Goal: Obtain resource: Download file/media

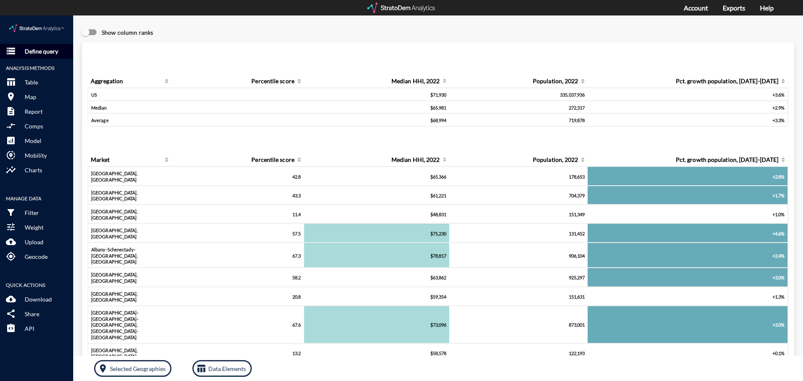
click p "Define query"
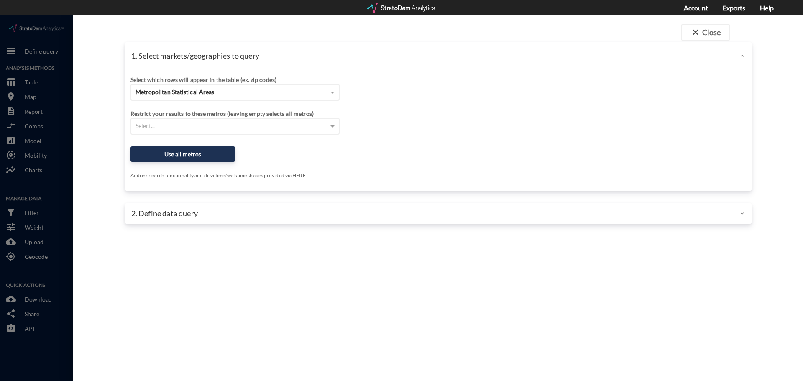
click div "Metropolitan Statistical Areas"
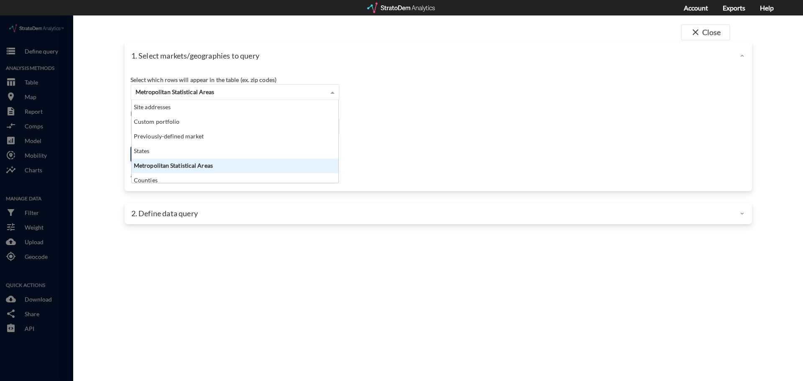
scroll to position [77, 202]
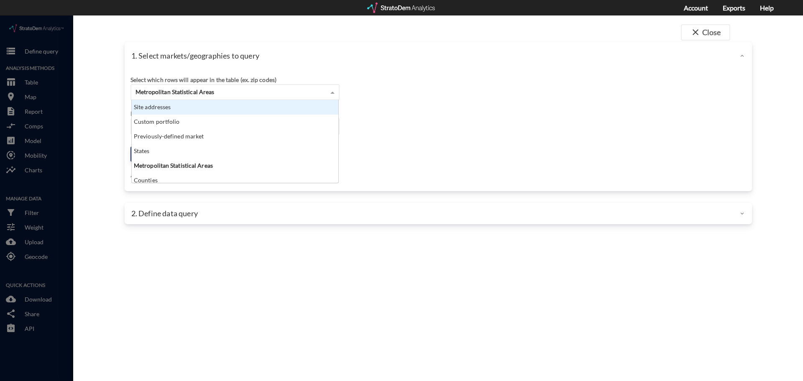
click div "Site addresses"
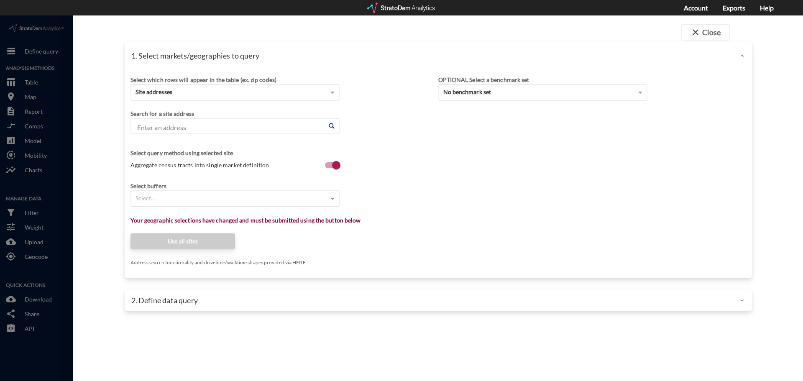
click div "Enter an address Enter an address"
drag, startPoint x: 205, startPoint y: 111, endPoint x: 174, endPoint y: 111, distance: 30.5
click input "Enter an address"
paste input "[STREET_ADDRESS]"
click li "[STREET_ADDRESS][US_STATE]"
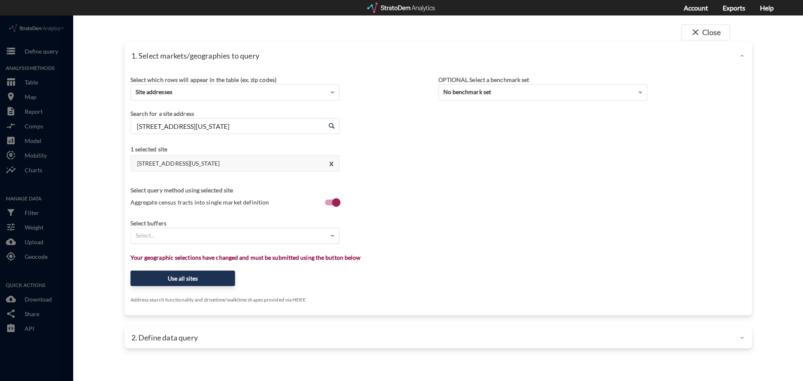
type input "[STREET_ADDRESS][US_STATE]"
click div "Select..."
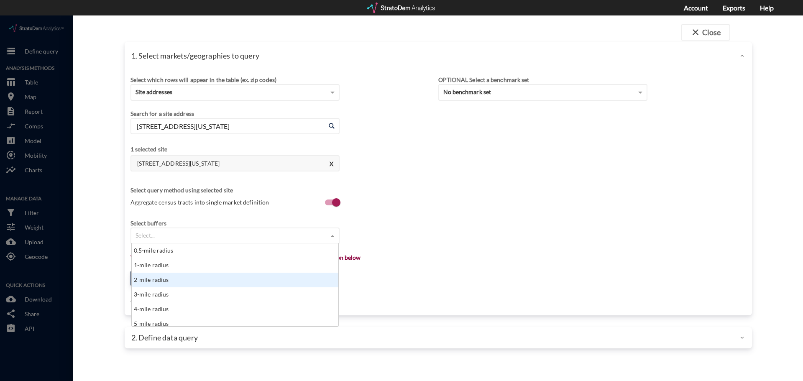
click div "Select which rows will appear in the table (ex. zip codes) Site addresses Selec…"
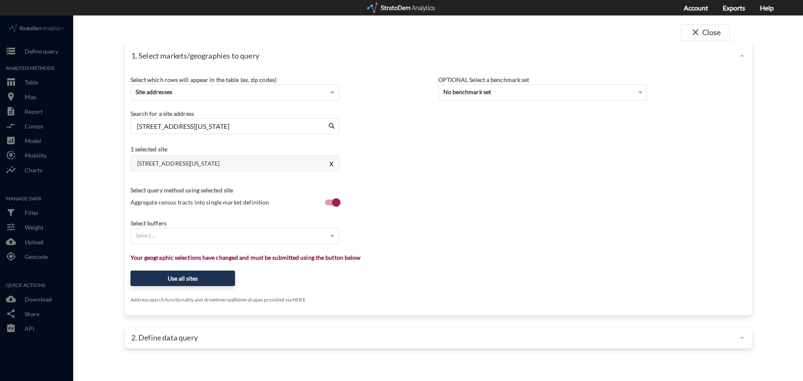
click div "Select buffers"
click div "Select..."
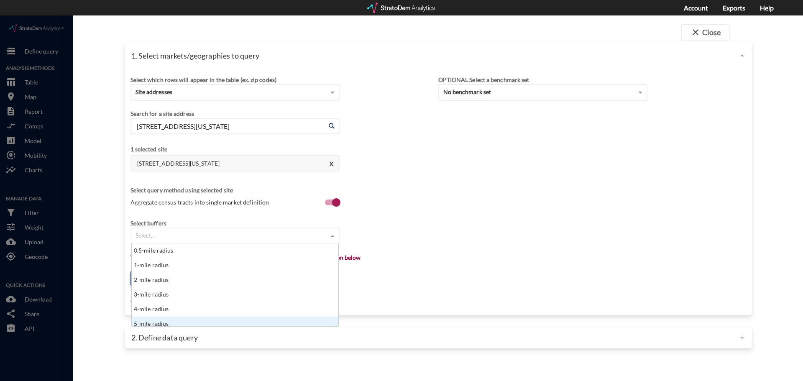
scroll to position [4, 0]
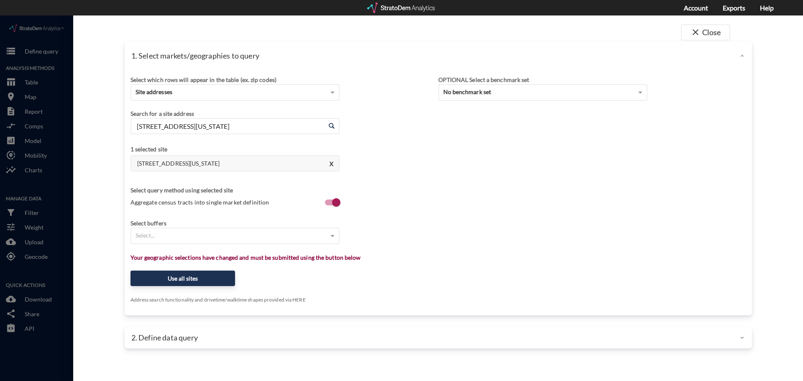
drag, startPoint x: 192, startPoint y: 302, endPoint x: 123, endPoint y: 309, distance: 68.9
click div "close Close 1. Select markets/geographies to query Select which rows will appea…"
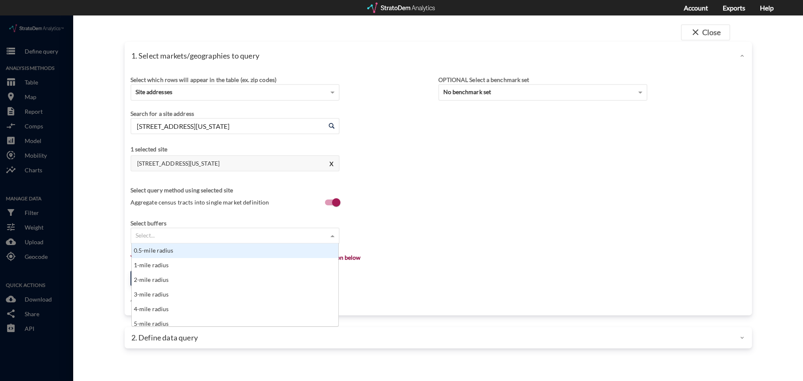
click div "Select..."
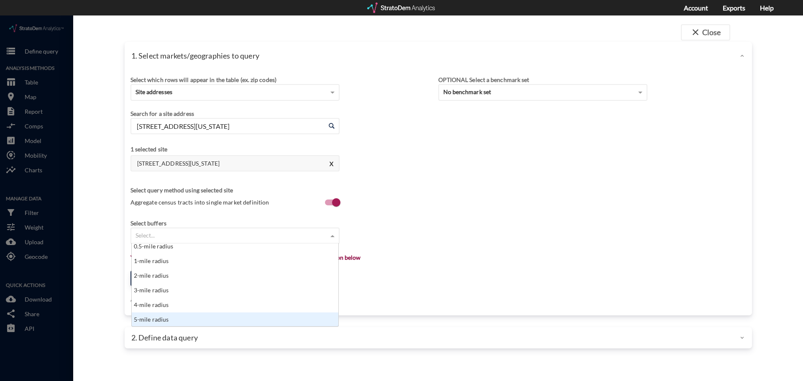
click div "5-mile radius"
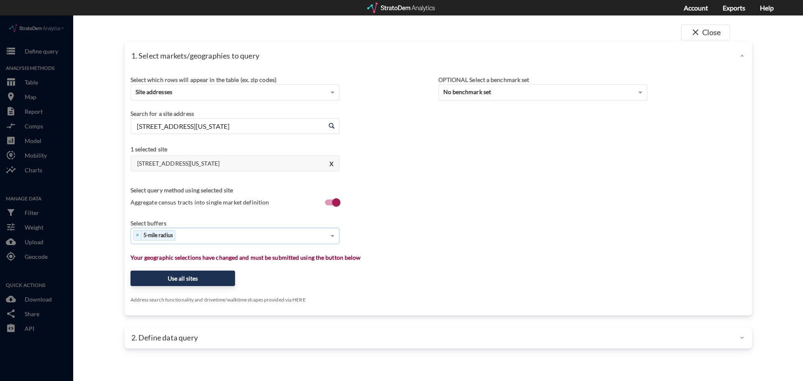
type input "7"
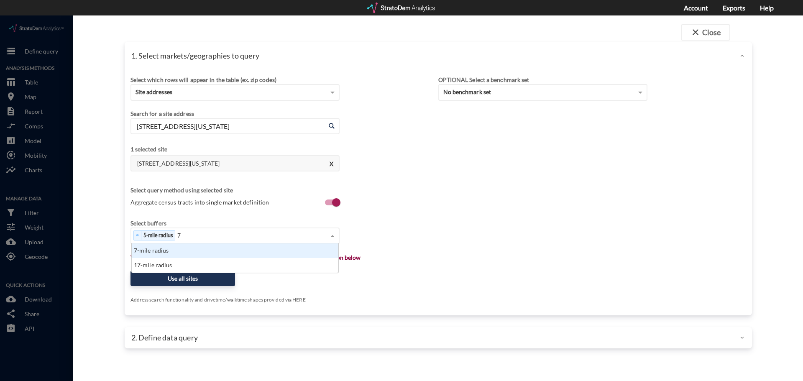
scroll to position [23, 202]
click div "7-mile radius"
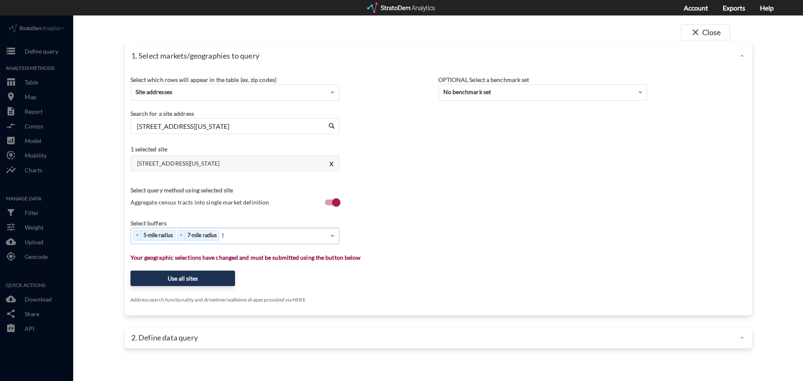
type input "15"
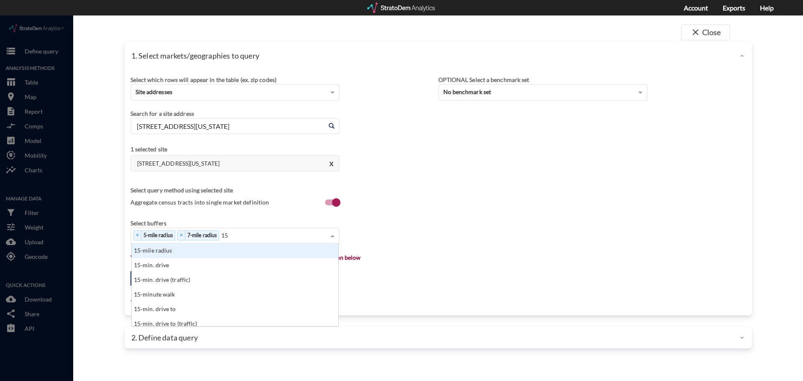
scroll to position [77, 202]
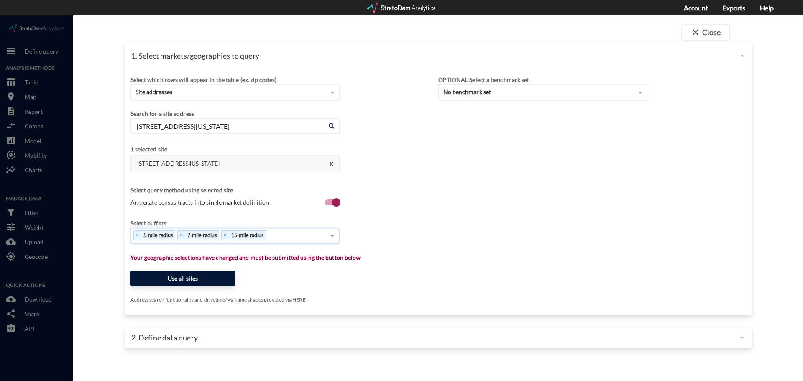
click button "Use all sites"
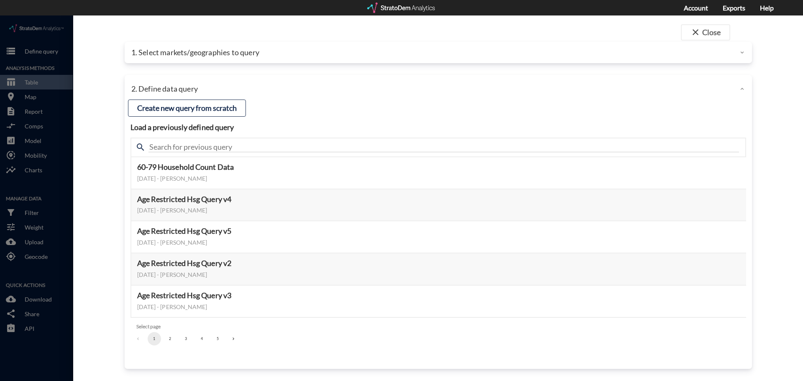
click div "search"
click button "2"
click button "3"
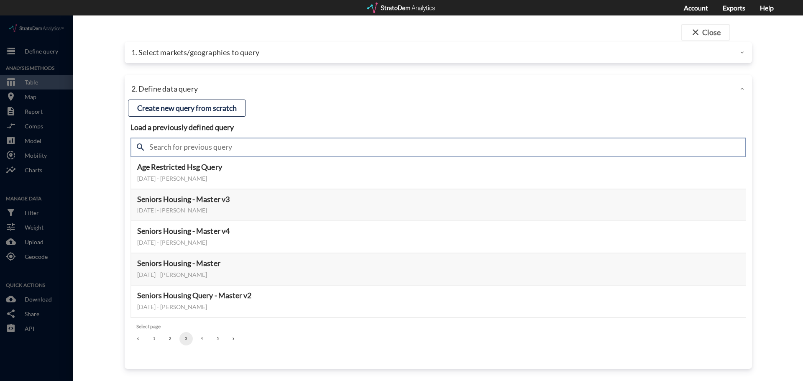
click input "text"
type input "seniors housing"
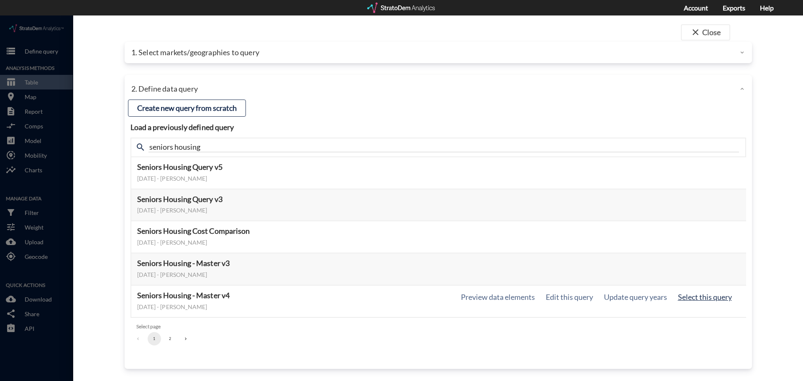
click button "Select this query"
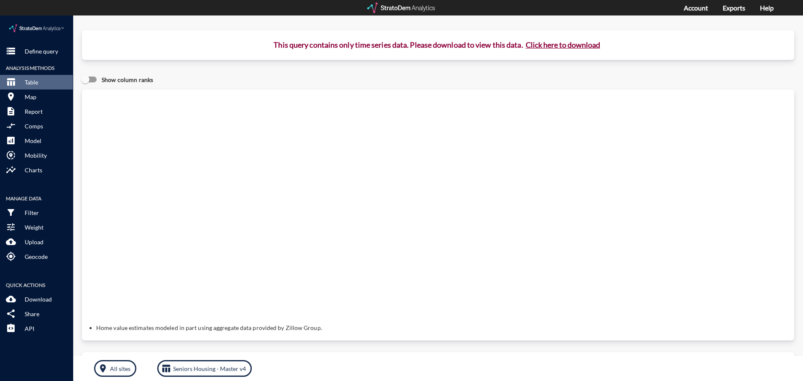
click button "Click here to download"
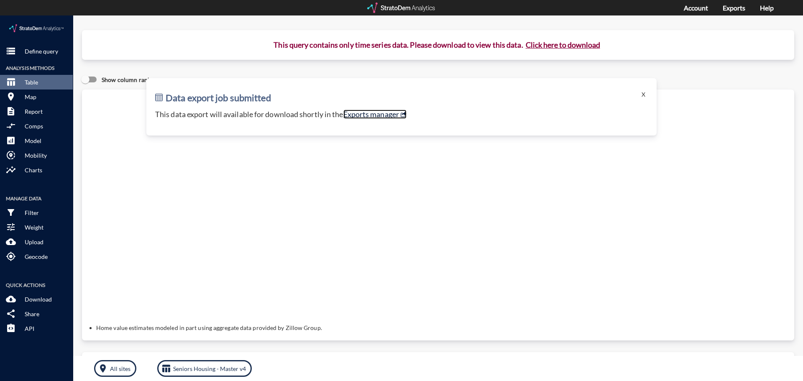
click link "Exports manager"
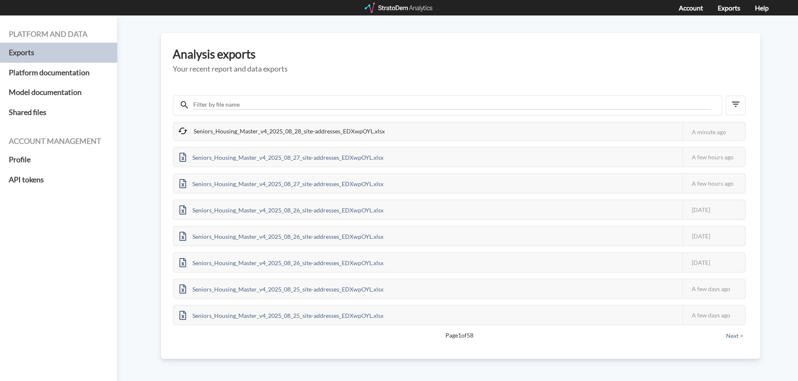
drag, startPoint x: 267, startPoint y: 128, endPoint x: 257, endPoint y: 131, distance: 10.6
click at [257, 131] on div "Seniors_Housing_Master_v4_2025_08_28_site-addresses_EDXwpOYL.xlsx" at bounding box center [282, 132] width 217 height 18
drag, startPoint x: 385, startPoint y: 131, endPoint x: 194, endPoint y: 135, distance: 190.7
click at [194, 135] on div "Seniors_Housing_Master_v4_2025_08_28_site-addresses_EDXwpOYL.xlsx" at bounding box center [282, 132] width 217 height 18
click at [211, 128] on div "Seniors_Housing_Master_v4_2025_08_28_site-addresses_EDXwpOYL.xlsx" at bounding box center [282, 132] width 217 height 18
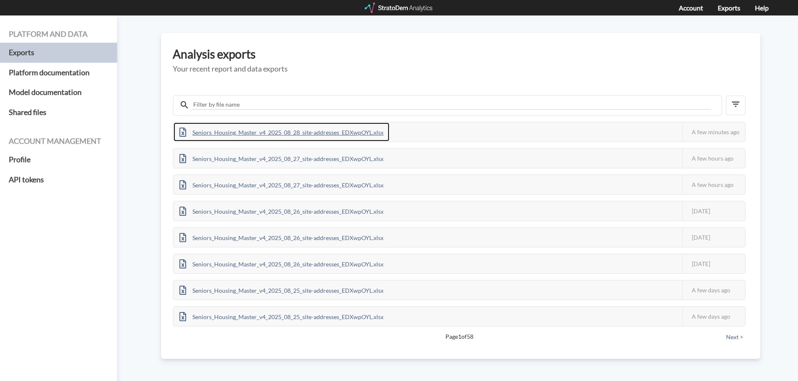
click at [301, 135] on div "Seniors_Housing_Master_v4_2025_08_28_site-addresses_EDXwpOYL.xlsx" at bounding box center [282, 132] width 216 height 19
